Goal: Task Accomplishment & Management: Use online tool/utility

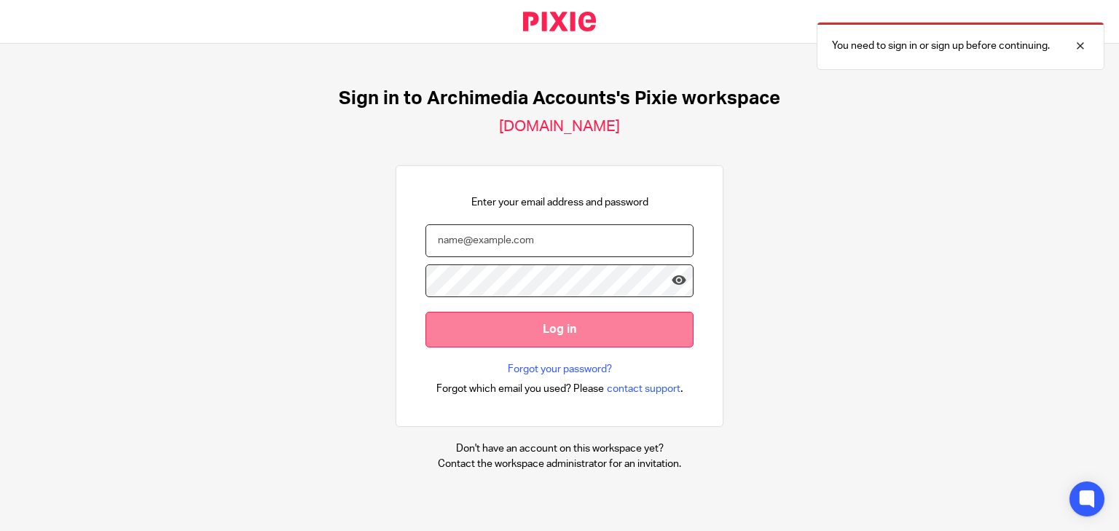
type input "jill@archimediaaccounts.co.uk"
click at [531, 329] on input "Log in" at bounding box center [559, 330] width 268 height 36
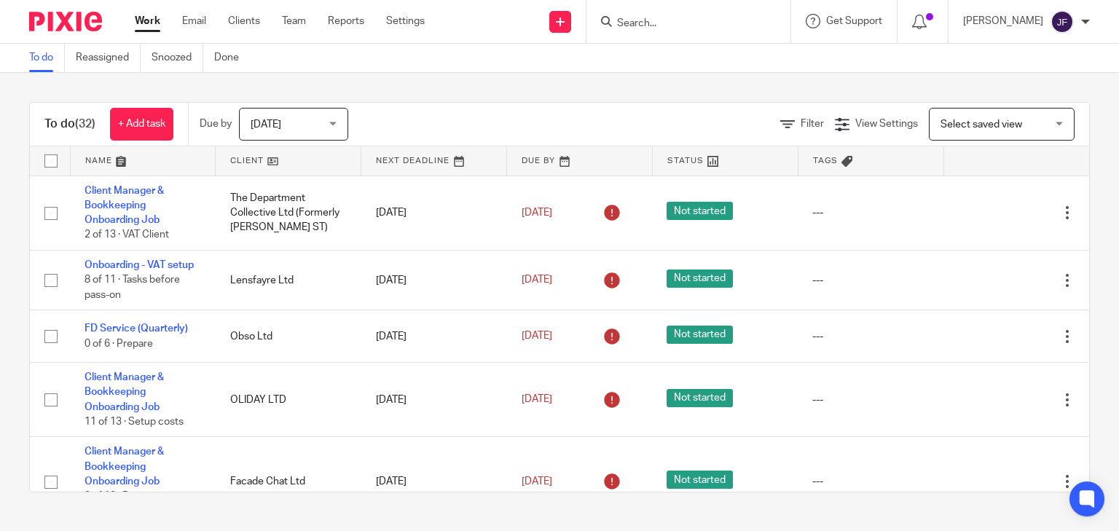
click at [671, 9] on div at bounding box center [688, 21] width 204 height 43
click at [675, 25] on input "Search" at bounding box center [681, 23] width 131 height 13
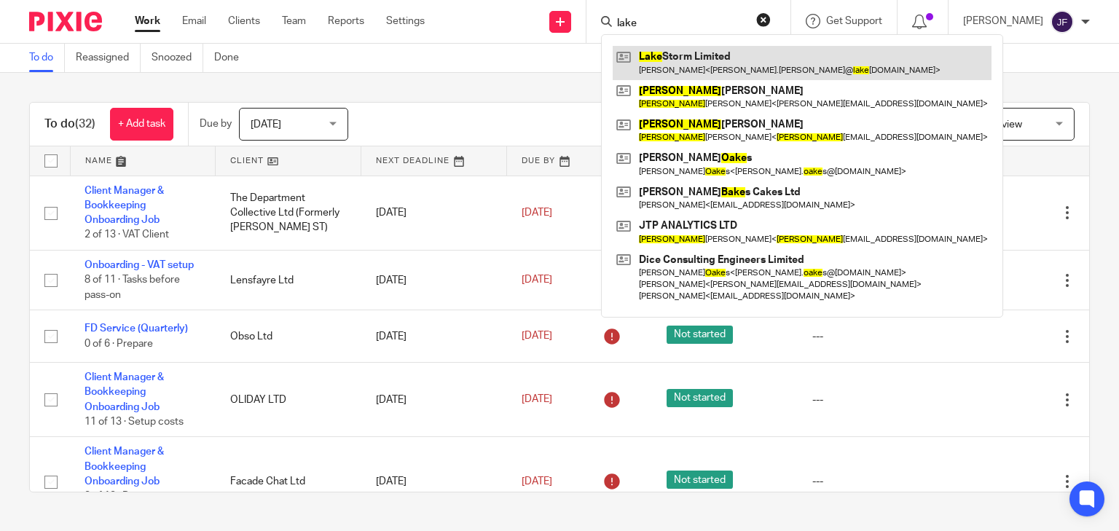
type input "lake"
click at [694, 58] on link at bounding box center [802, 63] width 379 height 34
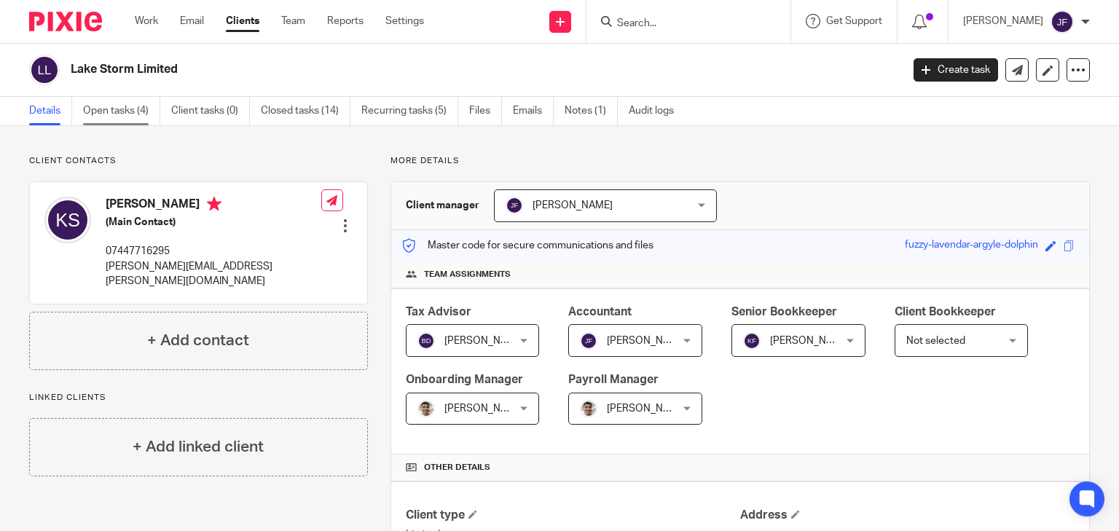
click at [134, 111] on link "Open tasks (4)" at bounding box center [121, 111] width 77 height 28
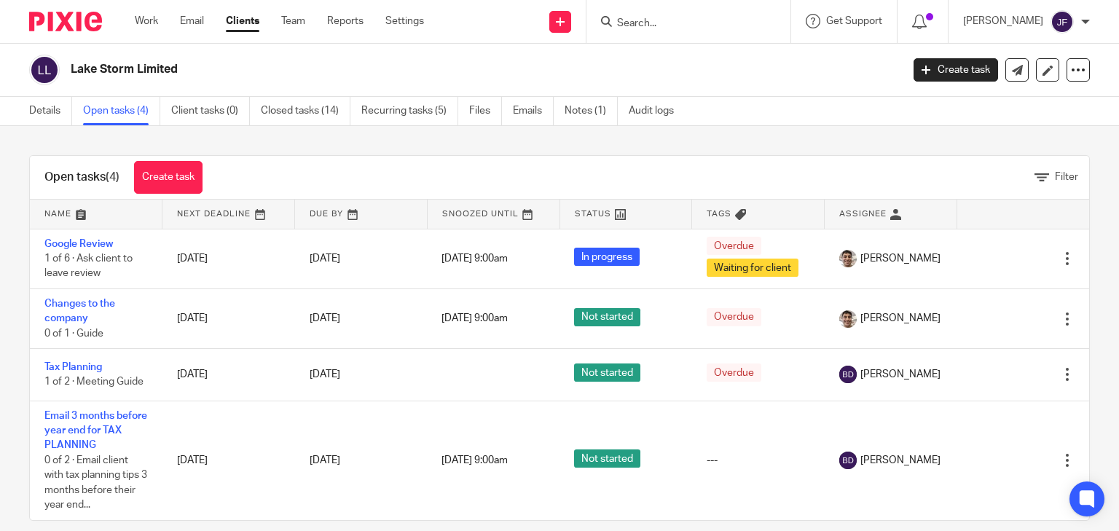
scroll to position [20, 0]
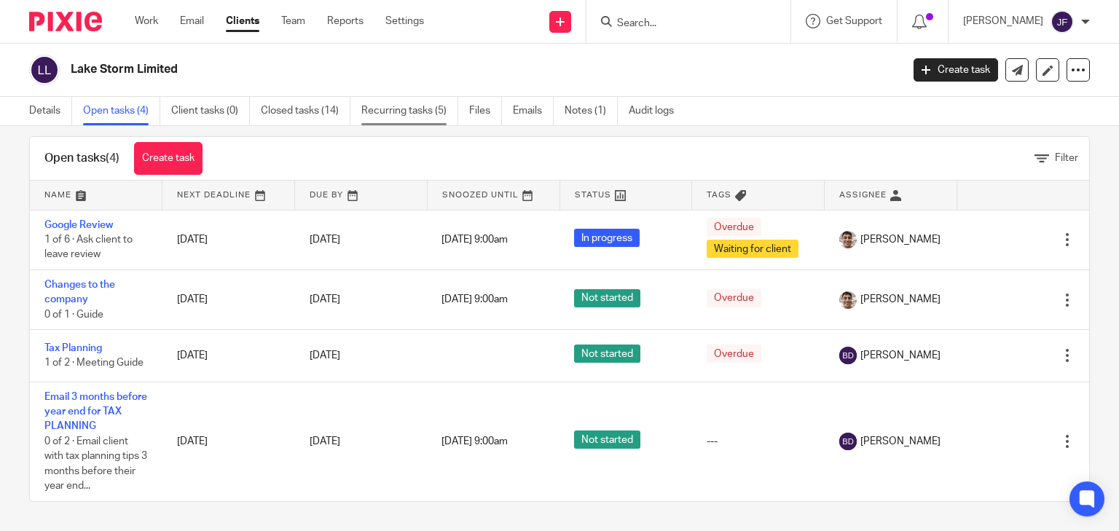
click at [412, 109] on link "Recurring tasks (5)" at bounding box center [409, 111] width 97 height 28
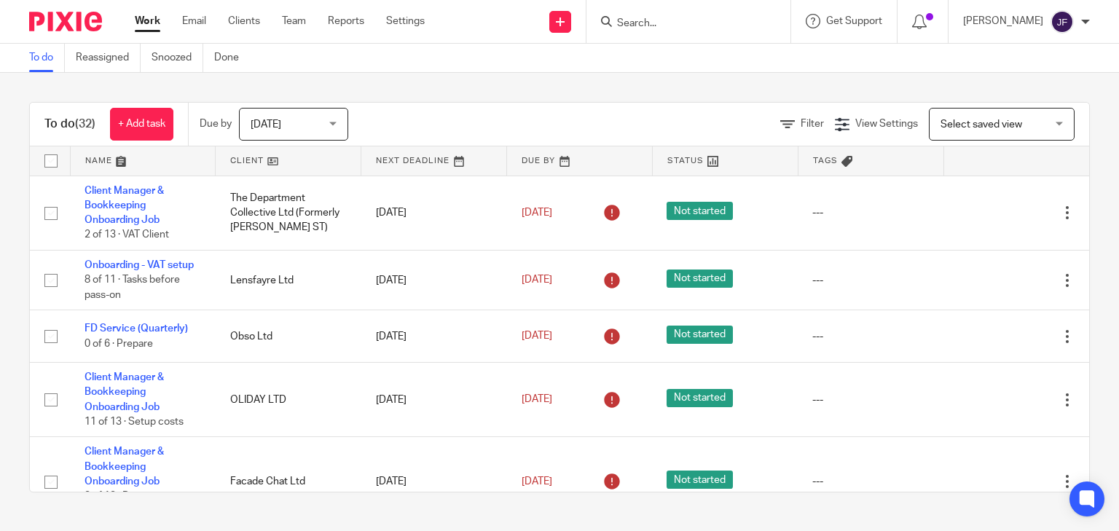
click at [719, 21] on input "Search" at bounding box center [681, 23] width 131 height 13
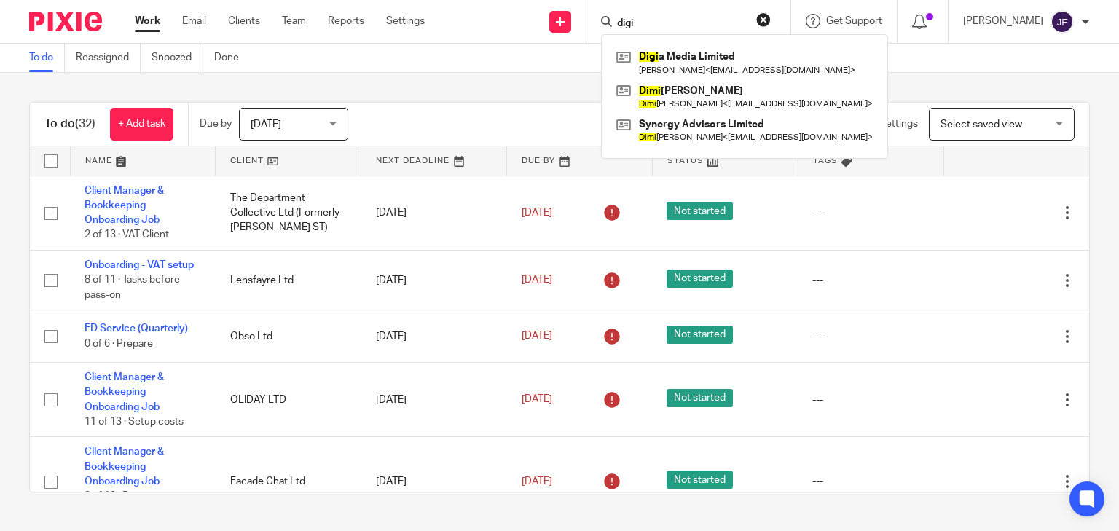
type input "digi"
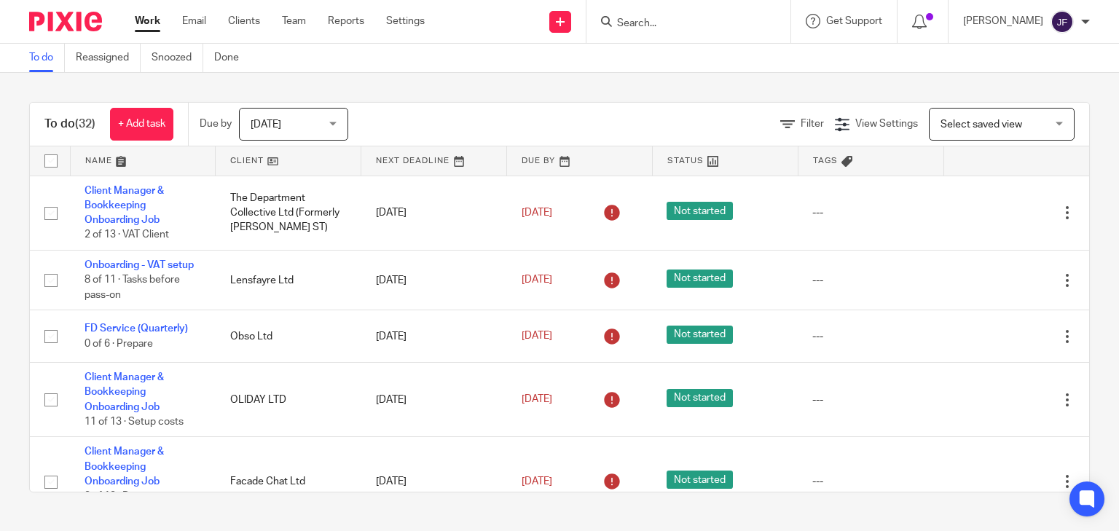
click at [444, 13] on form at bounding box center [693, 21] width 155 height 18
click at [444, 26] on input "Search" at bounding box center [681, 23] width 131 height 13
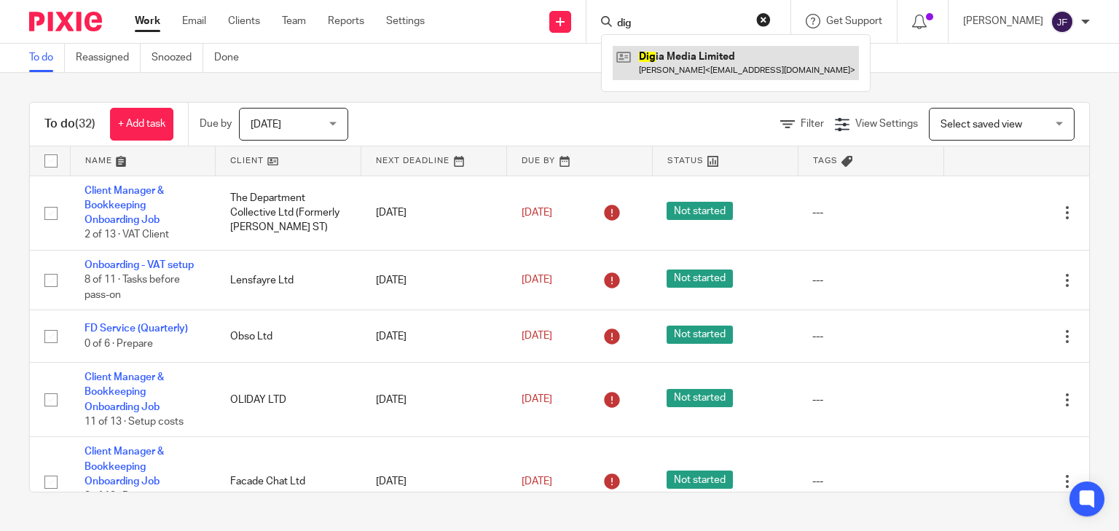
type input "dig"
drag, startPoint x: 720, startPoint y: 52, endPoint x: 719, endPoint y: 76, distance: 23.3
click at [444, 52] on link at bounding box center [736, 63] width 246 height 34
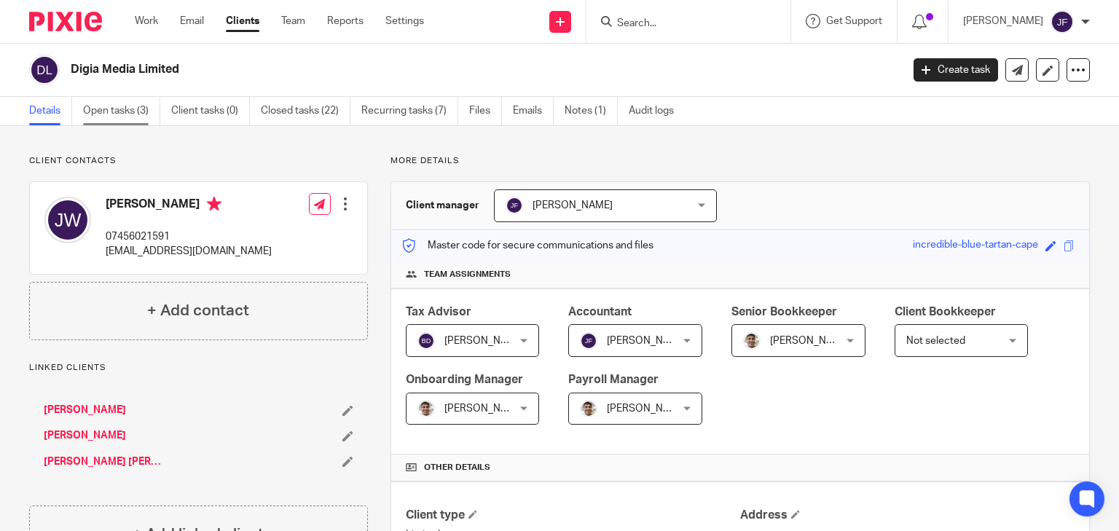
click at [120, 111] on link "Open tasks (3)" at bounding box center [121, 111] width 77 height 28
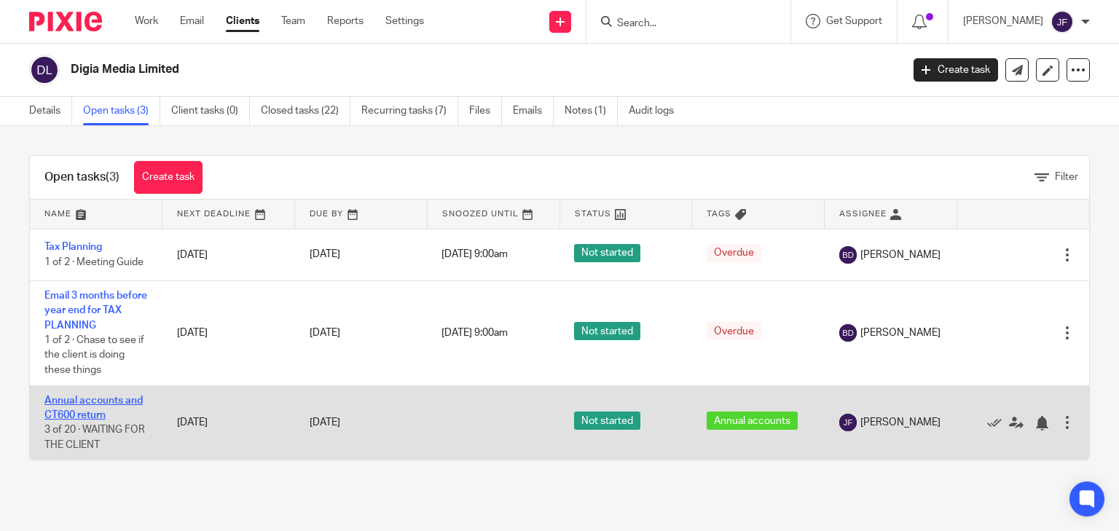
click at [127, 400] on link "Annual accounts and CT600 return" at bounding box center [93, 408] width 98 height 25
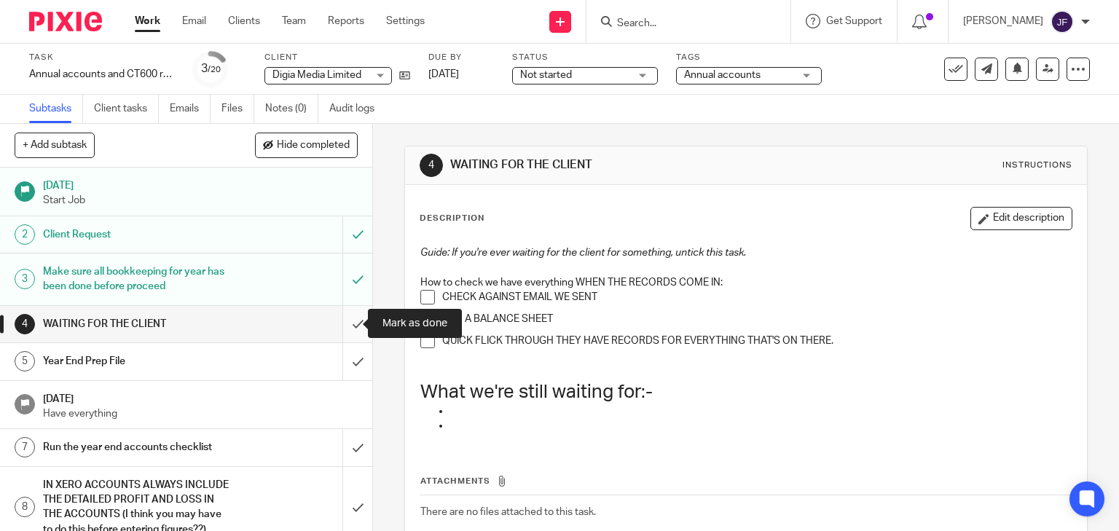
click at [350, 323] on input "submit" at bounding box center [186, 324] width 372 height 36
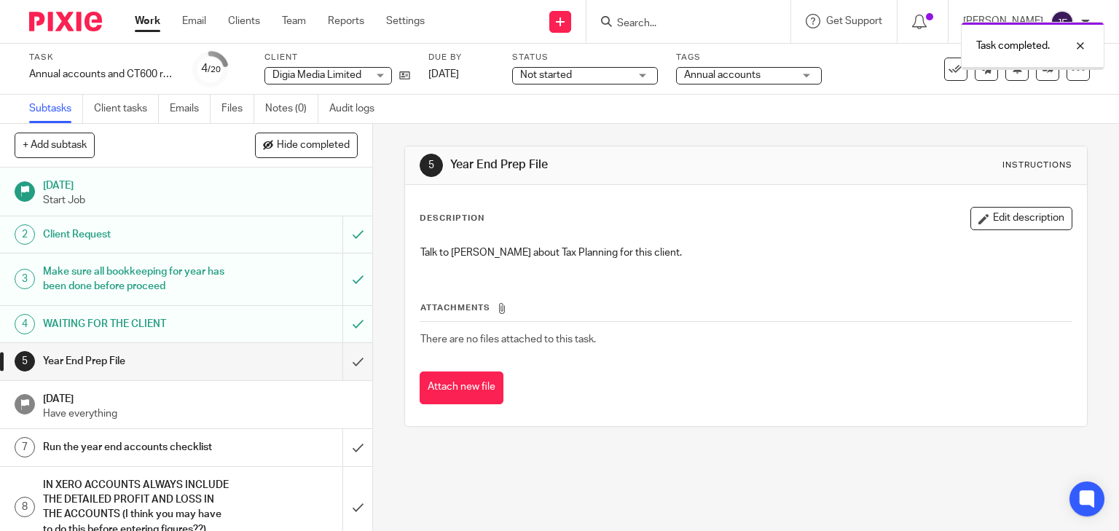
click at [342, 362] on input "submit" at bounding box center [186, 361] width 372 height 36
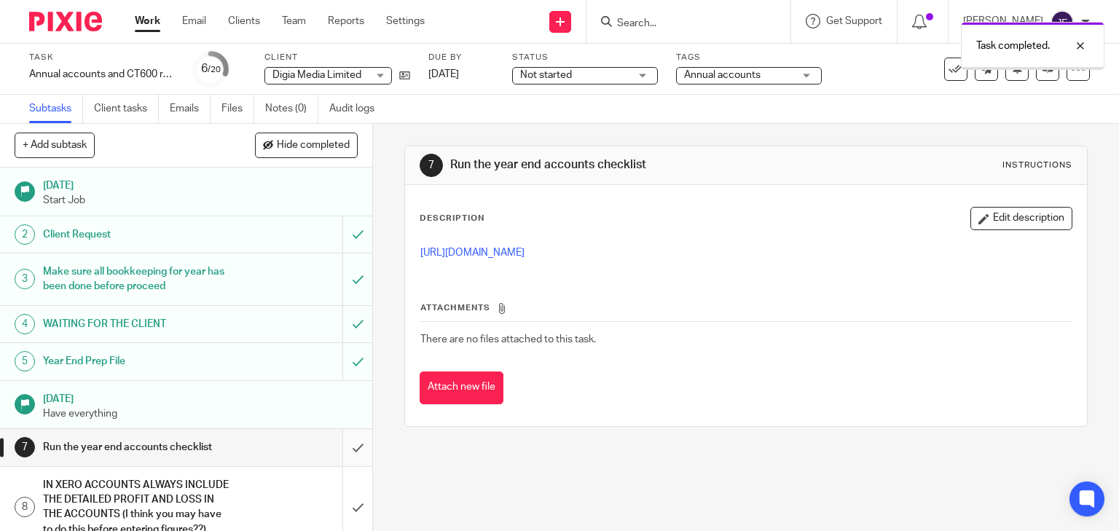
click at [341, 449] on input "submit" at bounding box center [186, 447] width 372 height 36
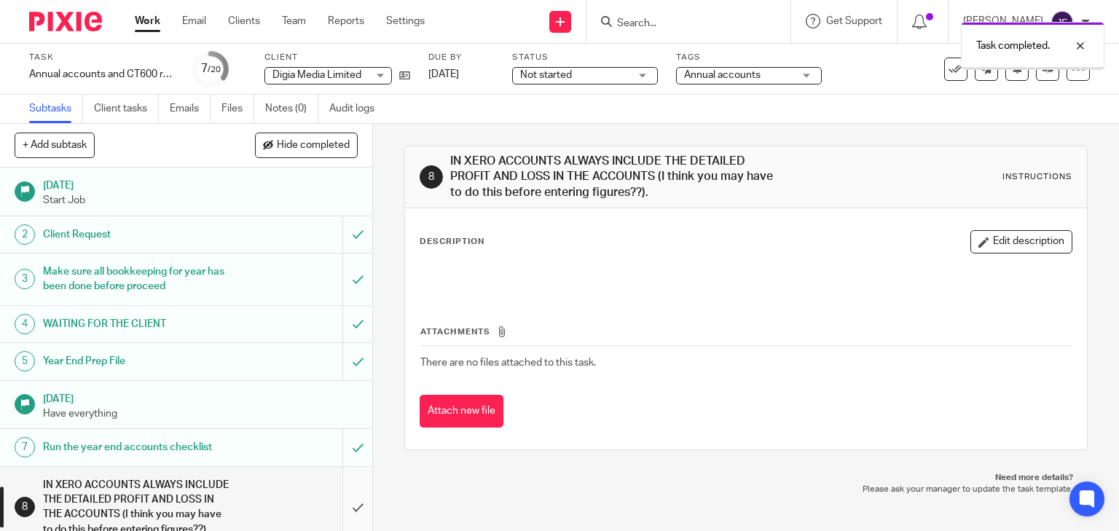
click at [350, 513] on input "submit" at bounding box center [186, 507] width 372 height 81
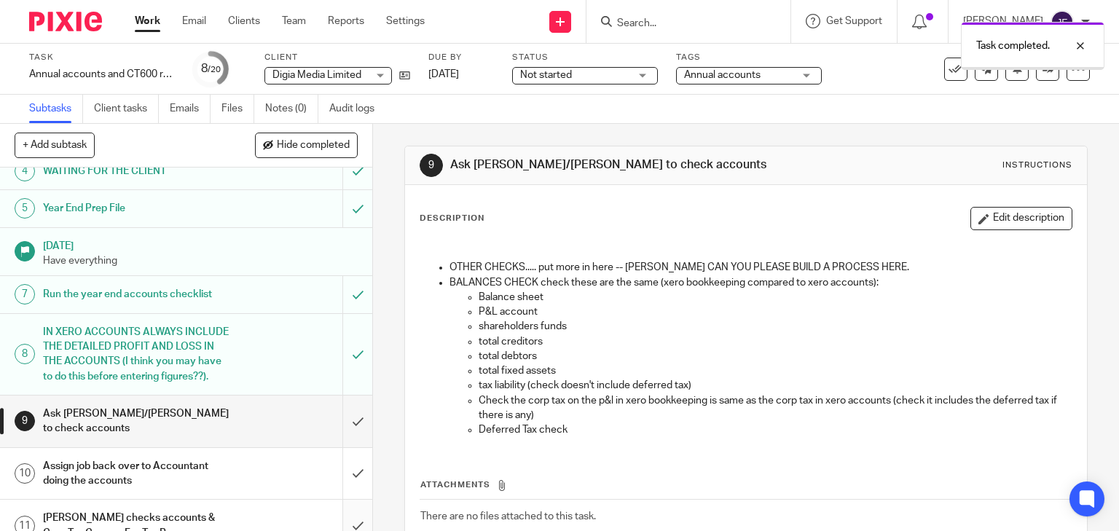
scroll to position [233, 0]
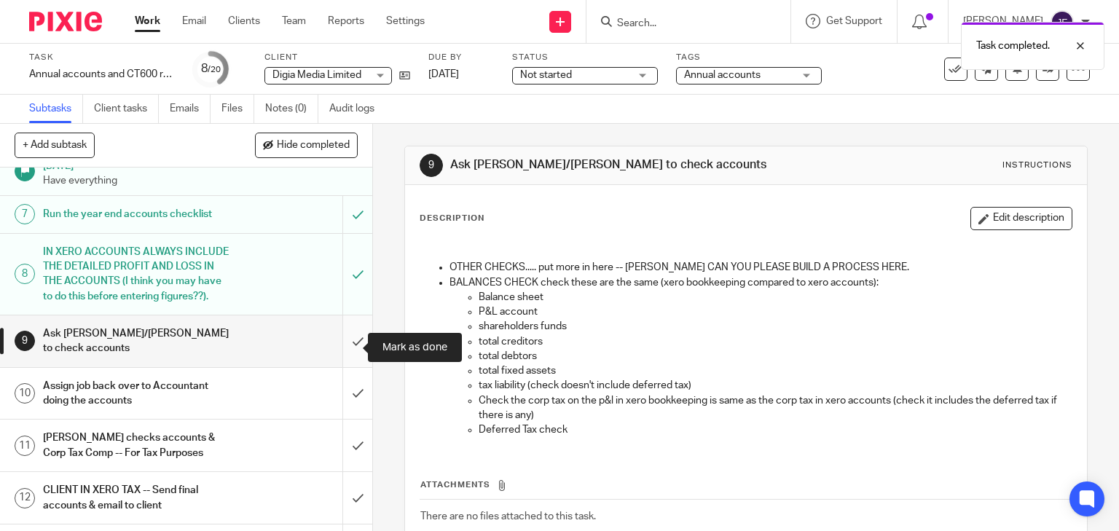
click at [350, 347] on input "submit" at bounding box center [186, 341] width 372 height 52
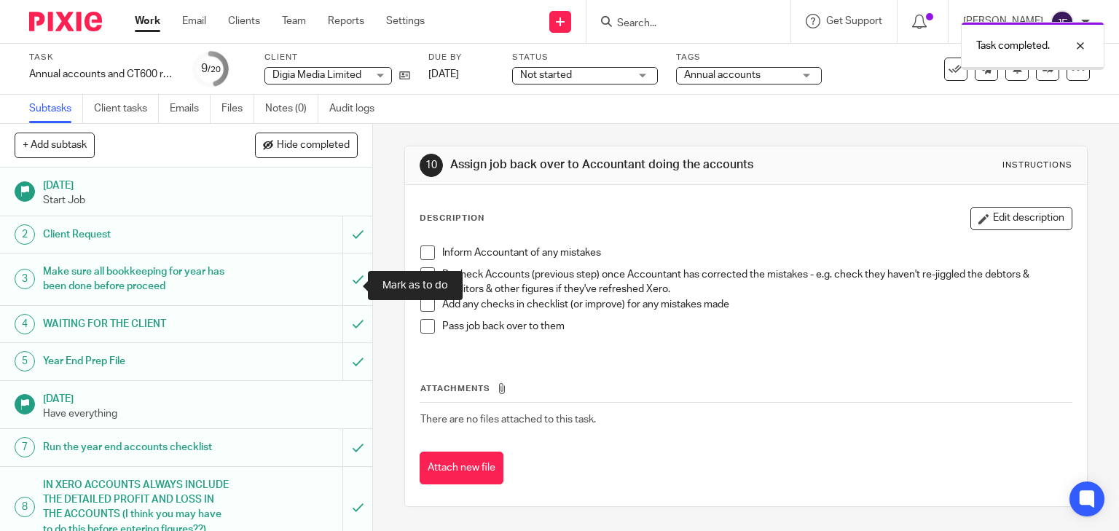
scroll to position [233, 0]
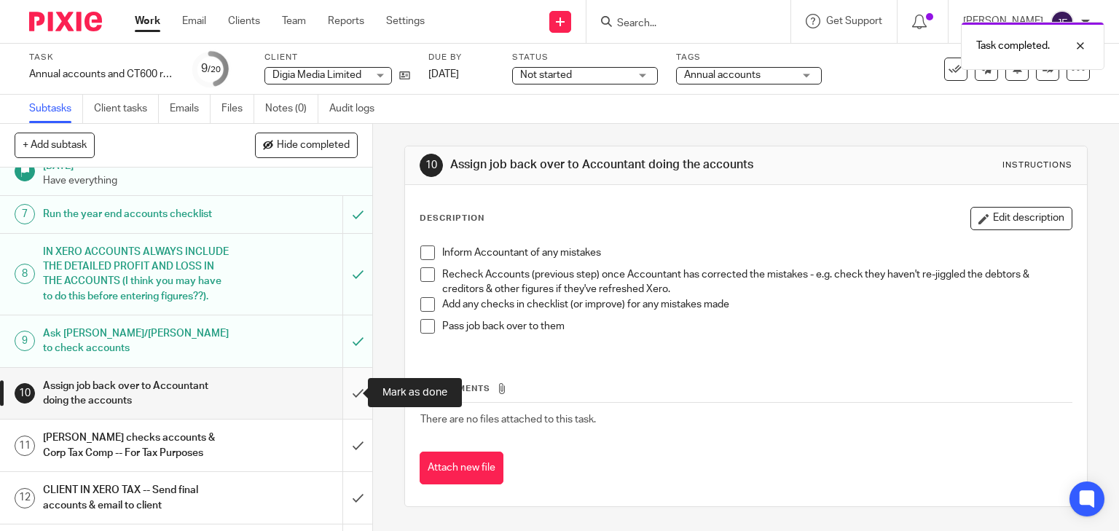
click at [344, 391] on input "submit" at bounding box center [186, 394] width 372 height 52
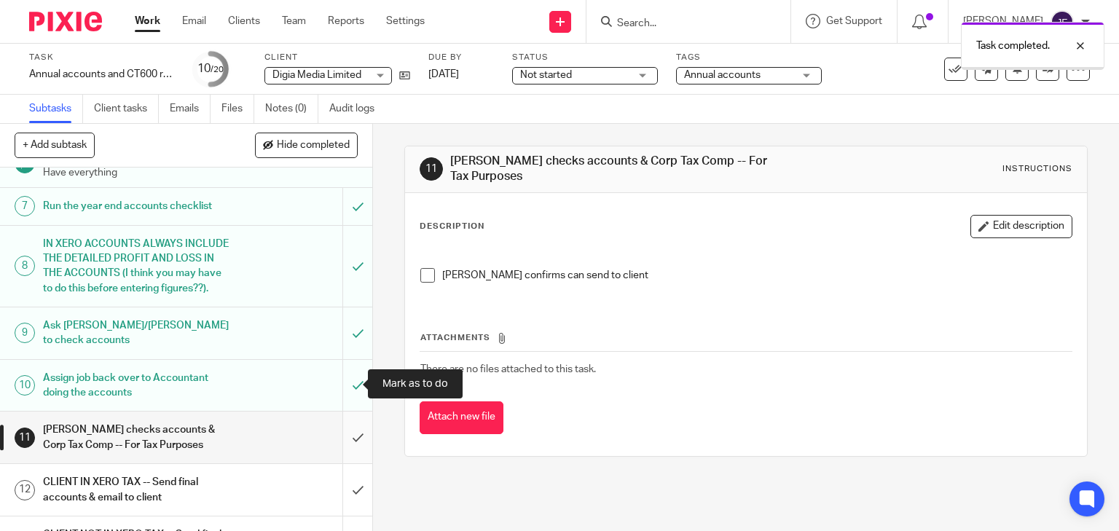
scroll to position [291, 0]
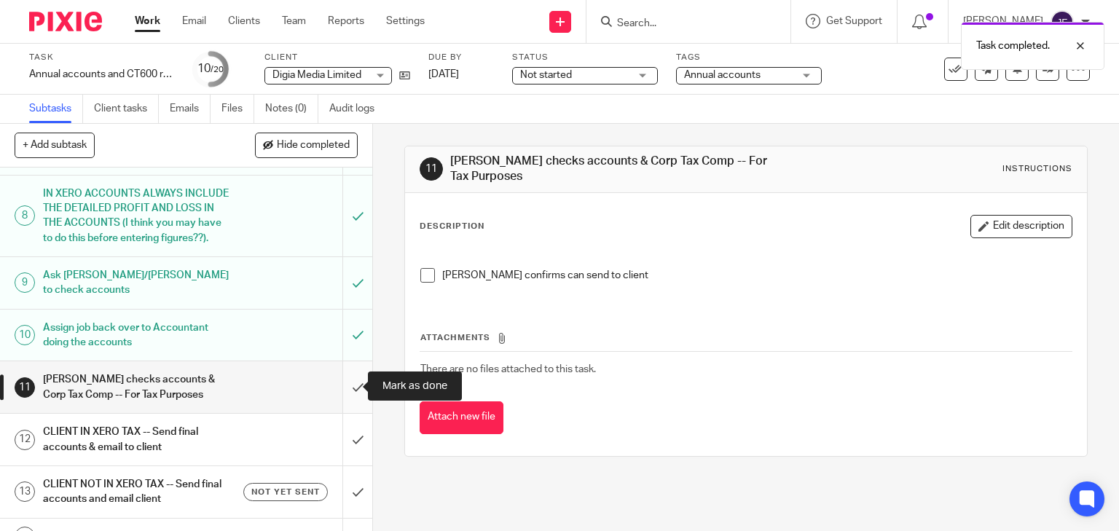
click at [344, 391] on input "submit" at bounding box center [186, 387] width 372 height 52
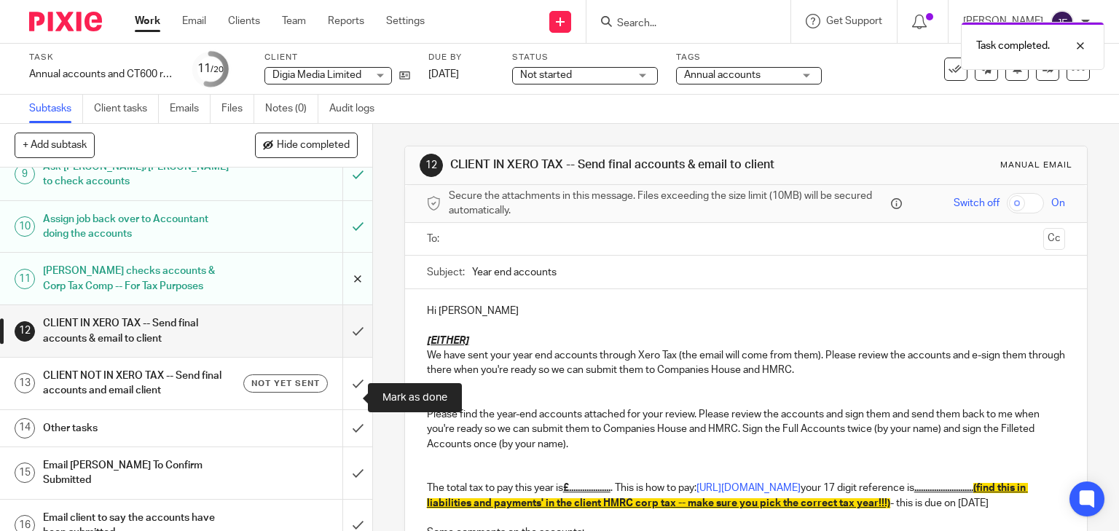
scroll to position [466, 0]
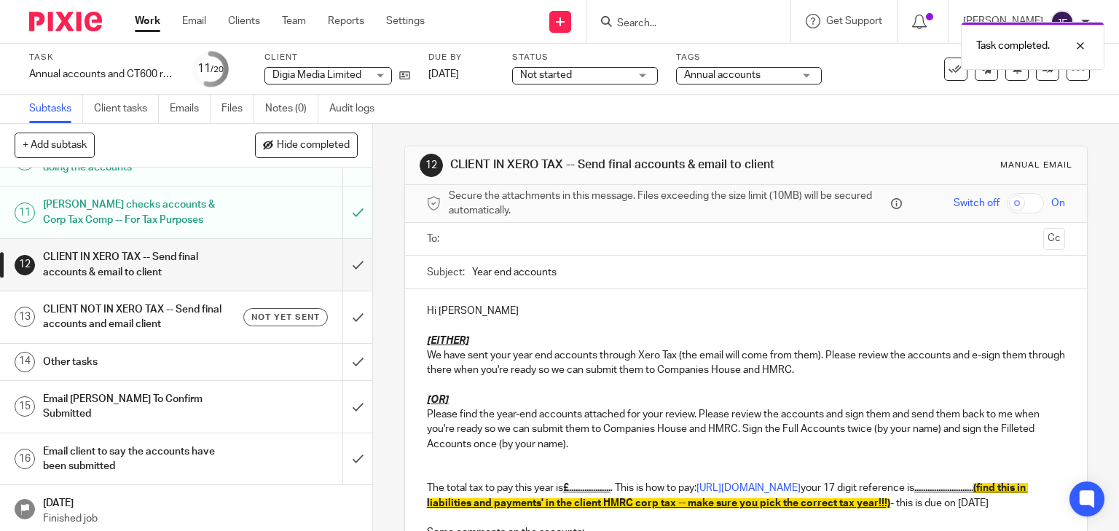
click at [537, 244] on input "text" at bounding box center [746, 239] width 584 height 17
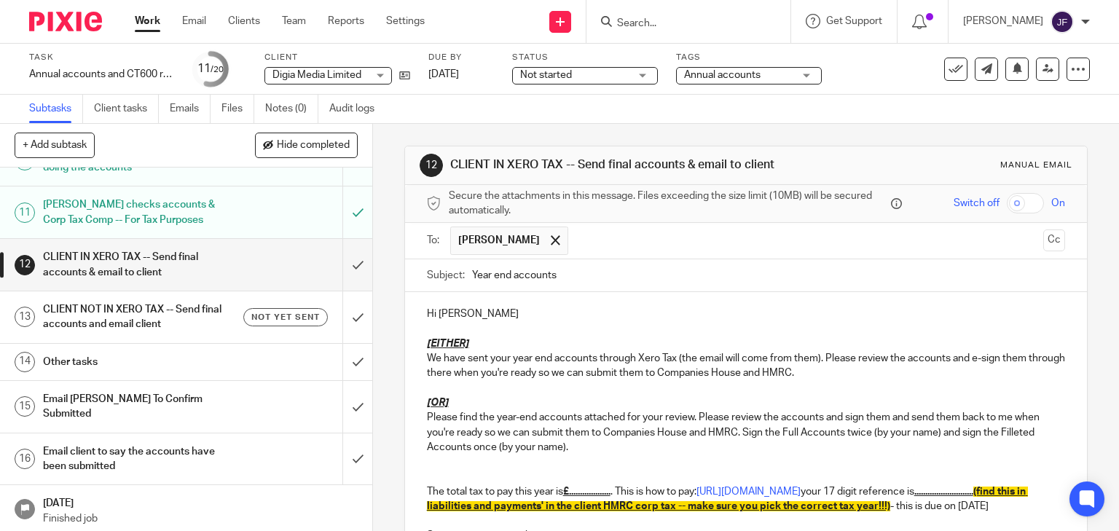
click at [428, 349] on u "[EITHER]" at bounding box center [448, 344] width 42 height 10
drag, startPoint x: 423, startPoint y: 353, endPoint x: 504, endPoint y: 346, distance: 81.9
click at [504, 346] on p "[EITHER]" at bounding box center [746, 344] width 639 height 15
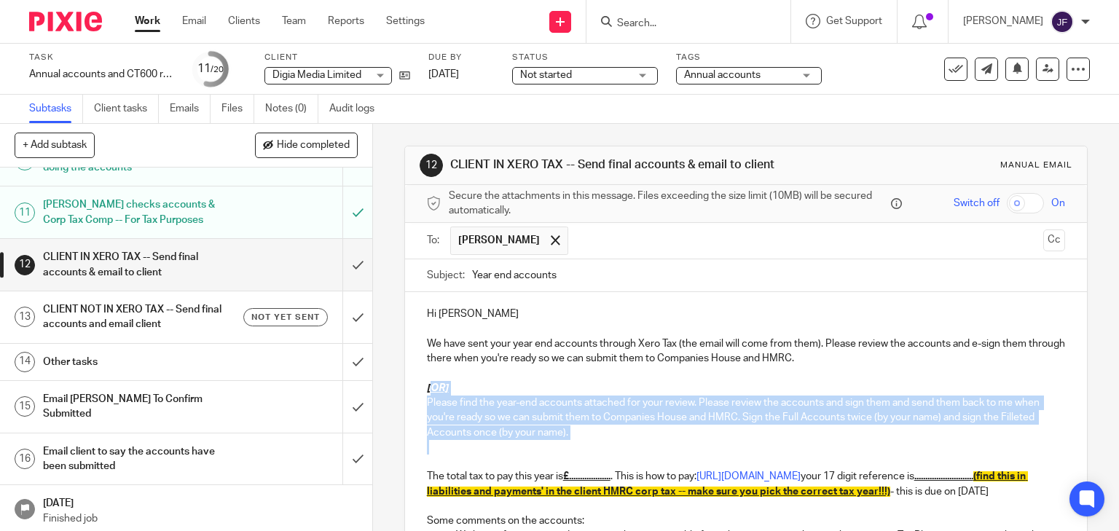
drag, startPoint x: 425, startPoint y: 393, endPoint x: 438, endPoint y: 467, distance: 74.6
click at [438, 467] on div "Hi Jack We have sent your year end accounts through Xero Tax (the email will co…" at bounding box center [746, 533] width 683 height 483
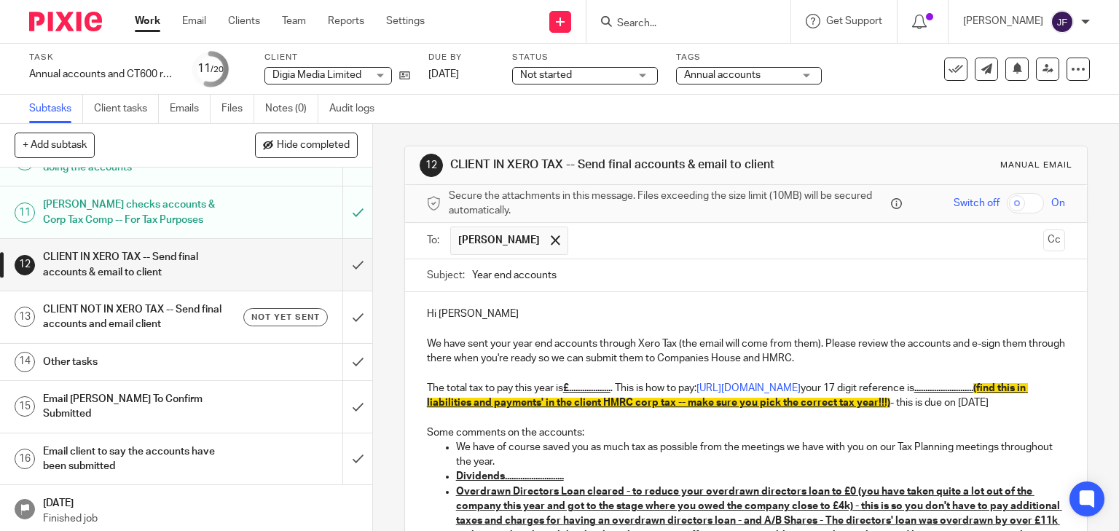
click at [566, 393] on u "£..................." at bounding box center [586, 388] width 47 height 10
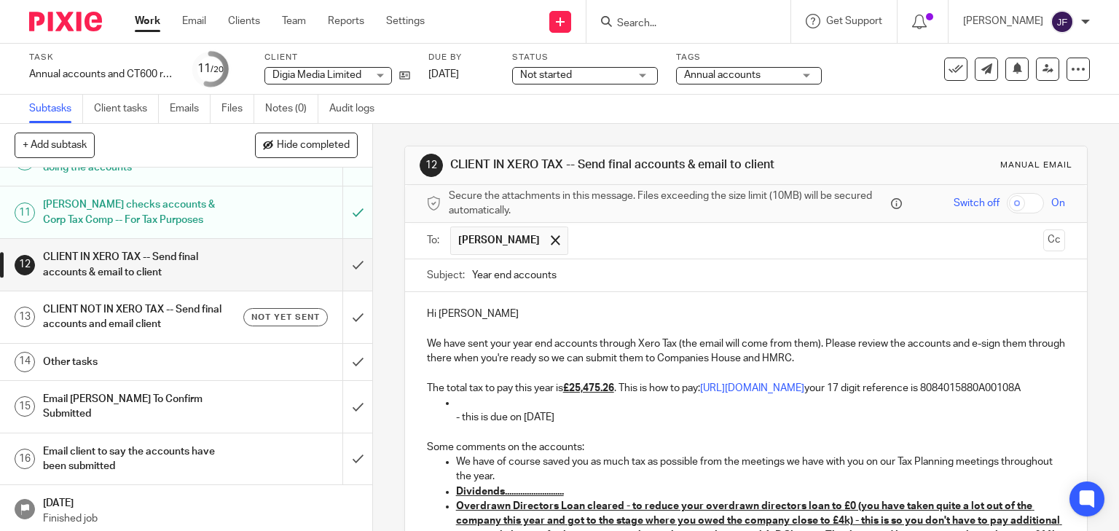
click at [635, 396] on p "The total tax to pay this year is £25,475.26 . This is how to pay: https://www.…" at bounding box center [746, 388] width 639 height 15
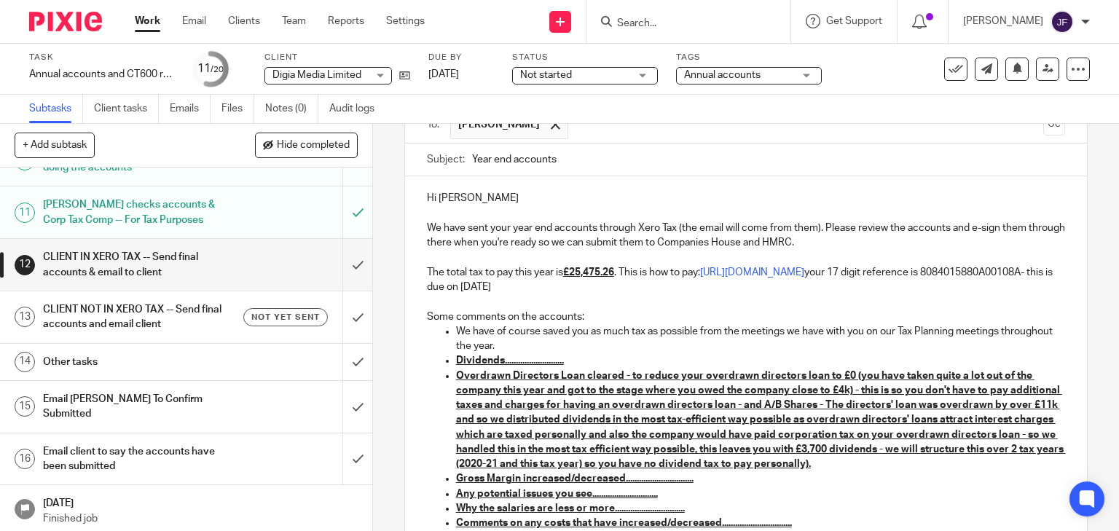
scroll to position [117, 0]
click at [498, 365] on u "Dividends..........................." at bounding box center [510, 360] width 108 height 10
click at [513, 365] on u "Dividends..........................." at bounding box center [510, 360] width 108 height 10
